Goal: Transaction & Acquisition: Purchase product/service

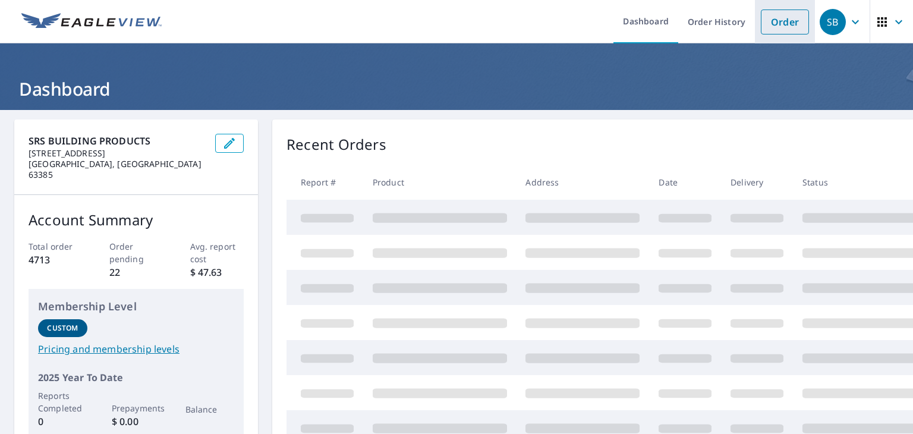
click at [786, 18] on link "Order" at bounding box center [785, 22] width 48 height 25
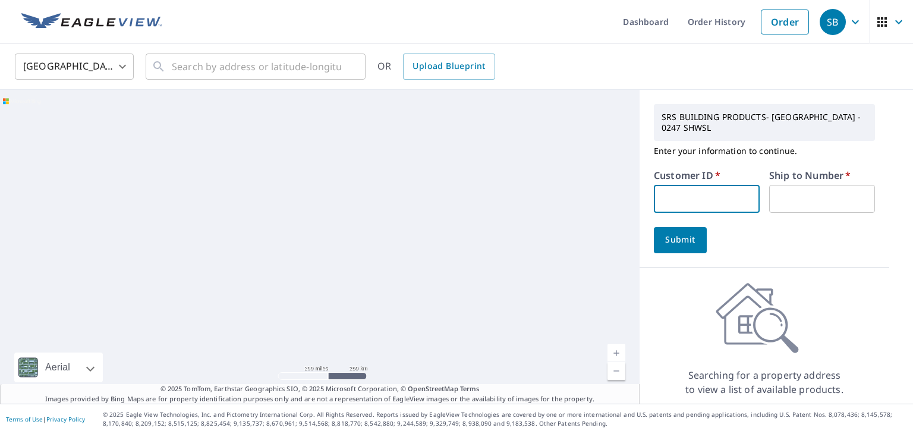
click at [676, 199] on input "text" at bounding box center [707, 199] width 106 height 28
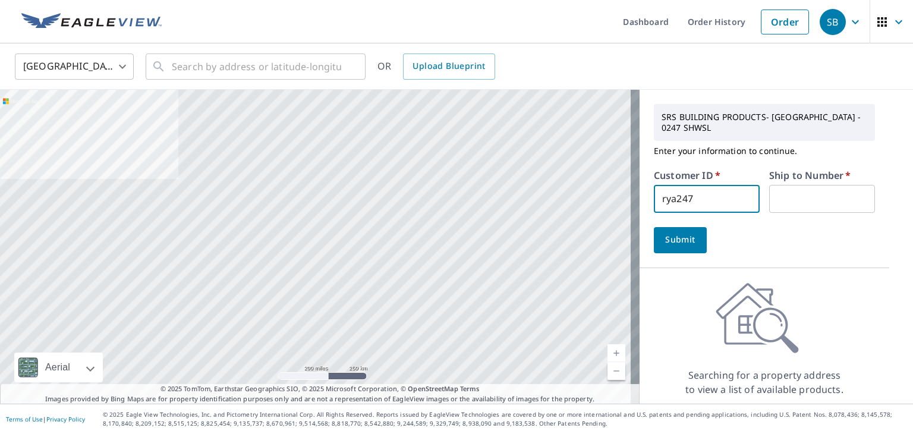
type input "rya247"
click at [782, 196] on input "text" at bounding box center [822, 199] width 106 height 28
type input "1"
click at [671, 231] on button "Submit" at bounding box center [680, 240] width 53 height 26
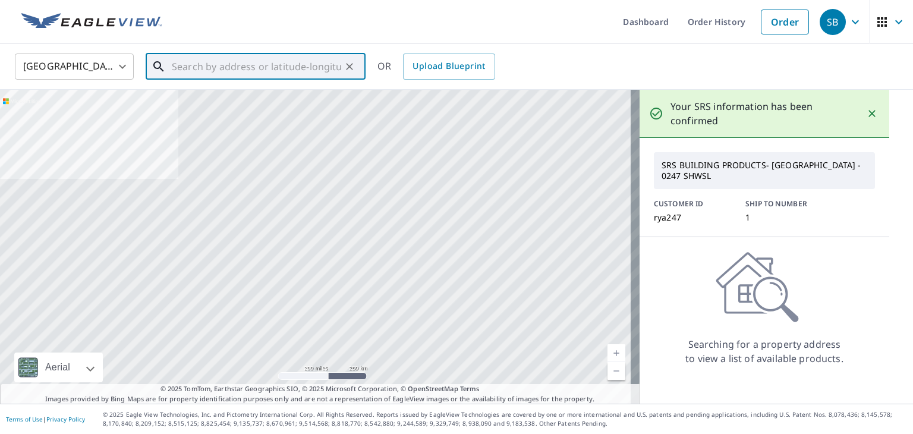
click at [199, 65] on input "text" at bounding box center [256, 66] width 169 height 33
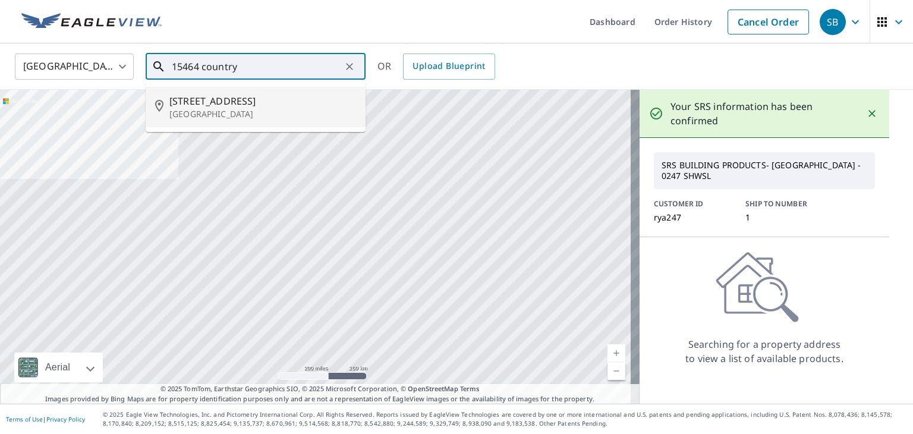
drag, startPoint x: 199, startPoint y: 65, endPoint x: 221, endPoint y: 96, distance: 37.8
click at [221, 80] on div "15464 country ​ [STREET_ADDRESS][PERSON_NAME]" at bounding box center [256, 67] width 220 height 26
click at [221, 96] on span "[STREET_ADDRESS]" at bounding box center [262, 101] width 187 height 14
type input "[STREET_ADDRESS][PERSON_NAME]"
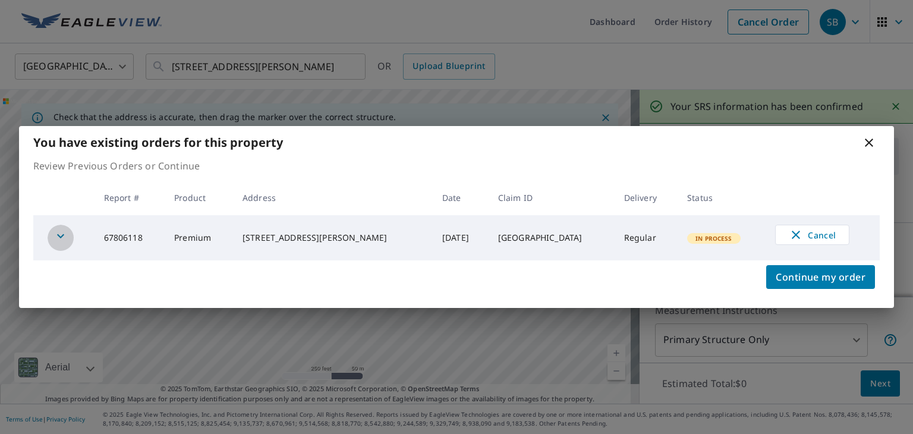
click at [64, 234] on icon "button" at bounding box center [61, 236] width 14 height 14
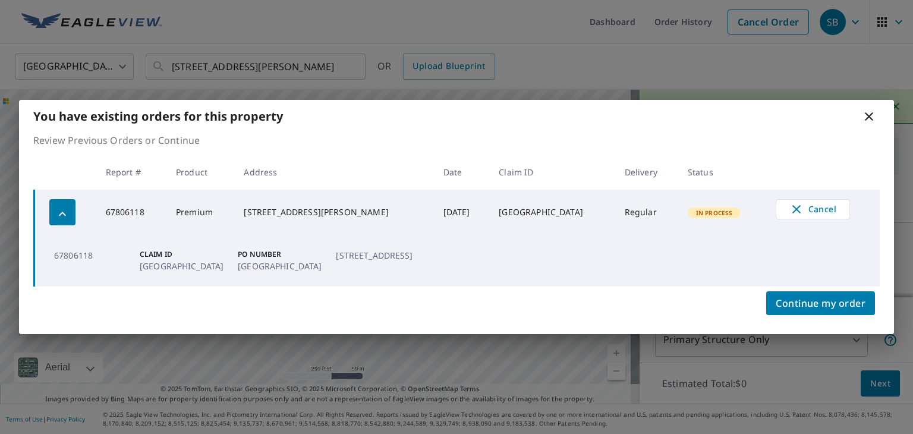
click at [870, 117] on icon at bounding box center [869, 116] width 8 height 8
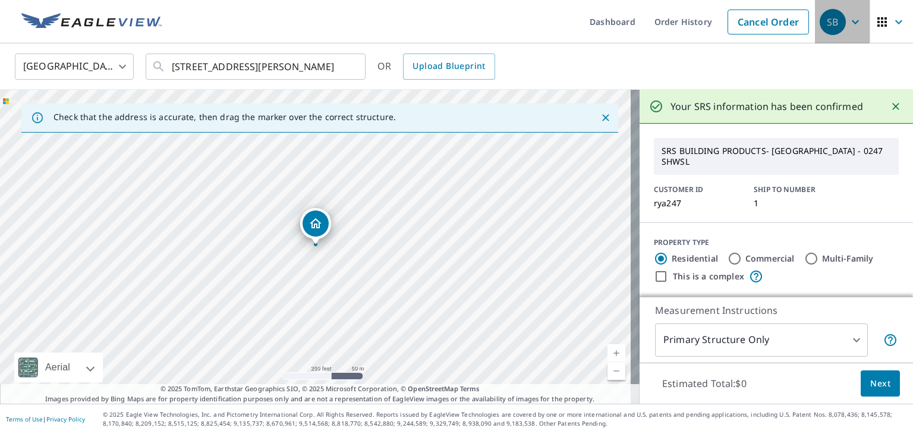
click at [848, 24] on icon "button" at bounding box center [855, 22] width 14 height 14
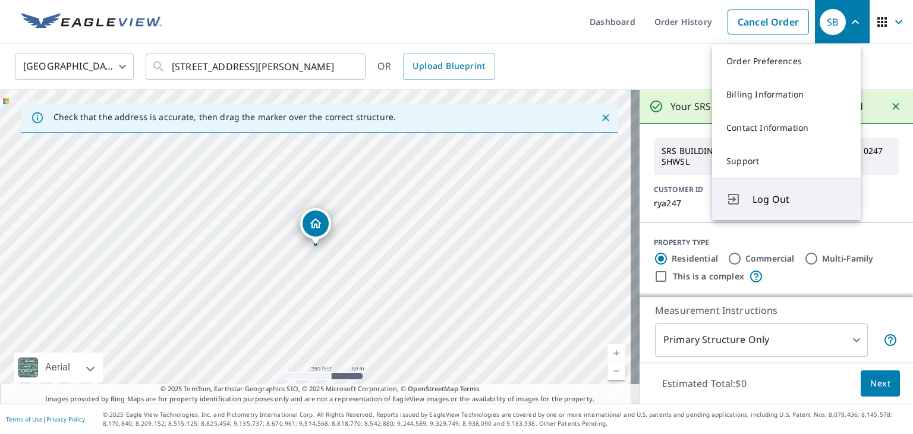
click at [779, 197] on span "Log Out" at bounding box center [800, 199] width 94 height 14
